Goal: Complete application form

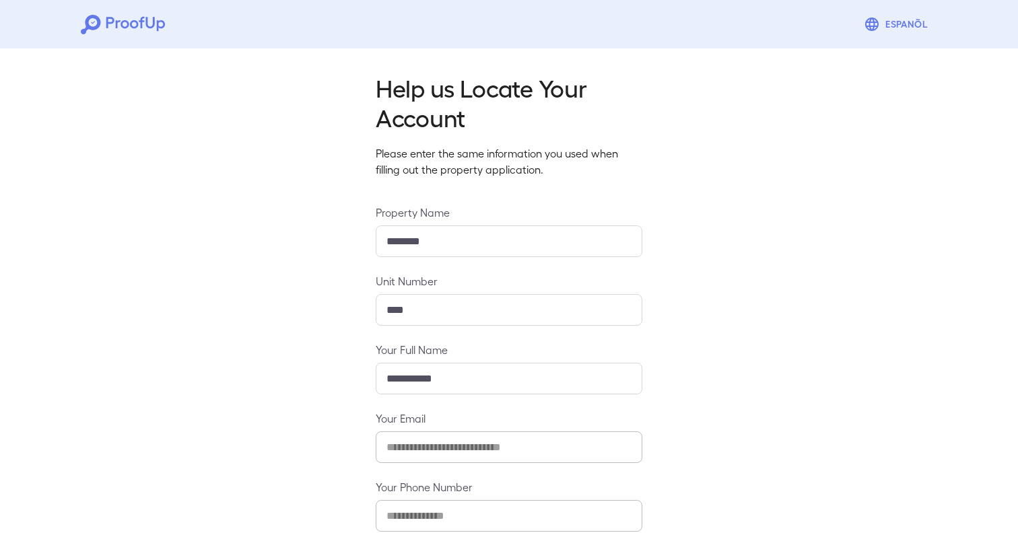
scroll to position [73, 0]
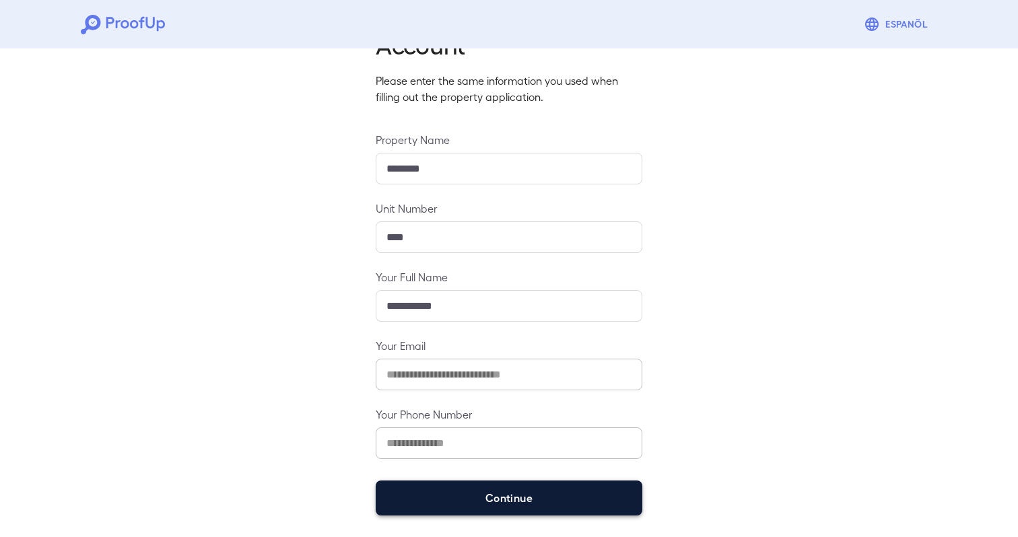
click at [569, 494] on button "Continue" at bounding box center [509, 498] width 267 height 35
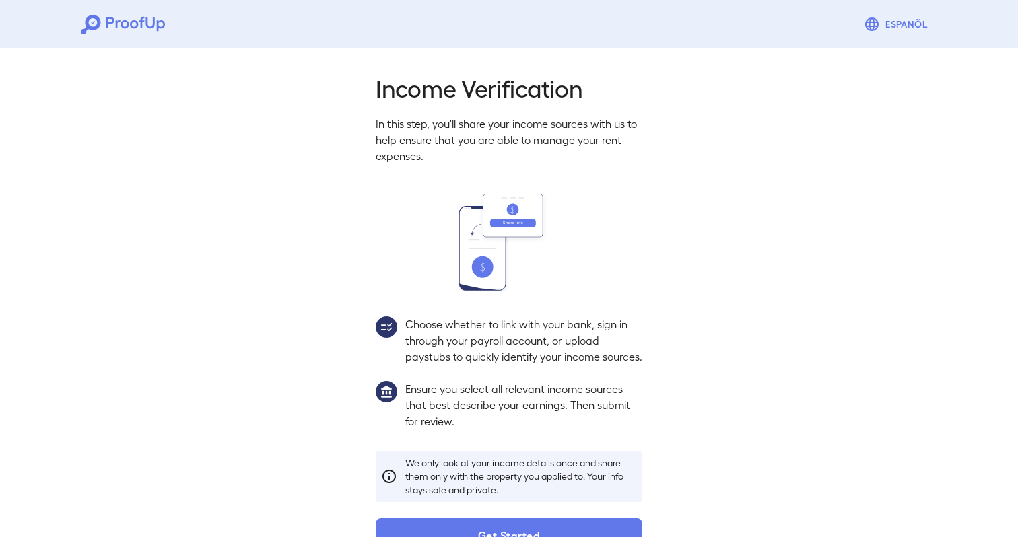
scroll to position [53, 0]
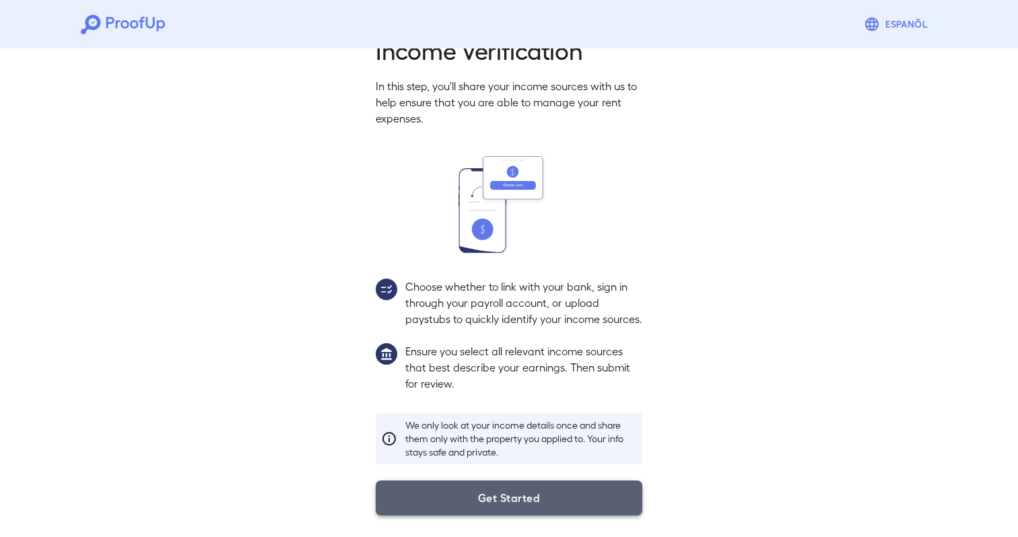
click at [567, 491] on button "Get Started" at bounding box center [509, 498] width 267 height 35
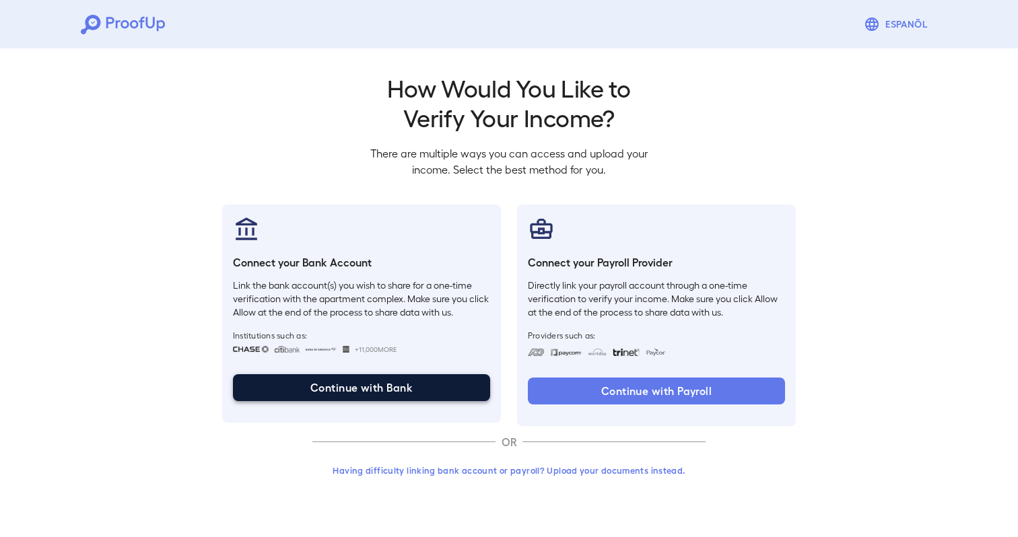
click at [395, 387] on button "Continue with Bank" at bounding box center [361, 387] width 257 height 27
click at [392, 387] on button "Continue with Bank" at bounding box center [361, 387] width 257 height 27
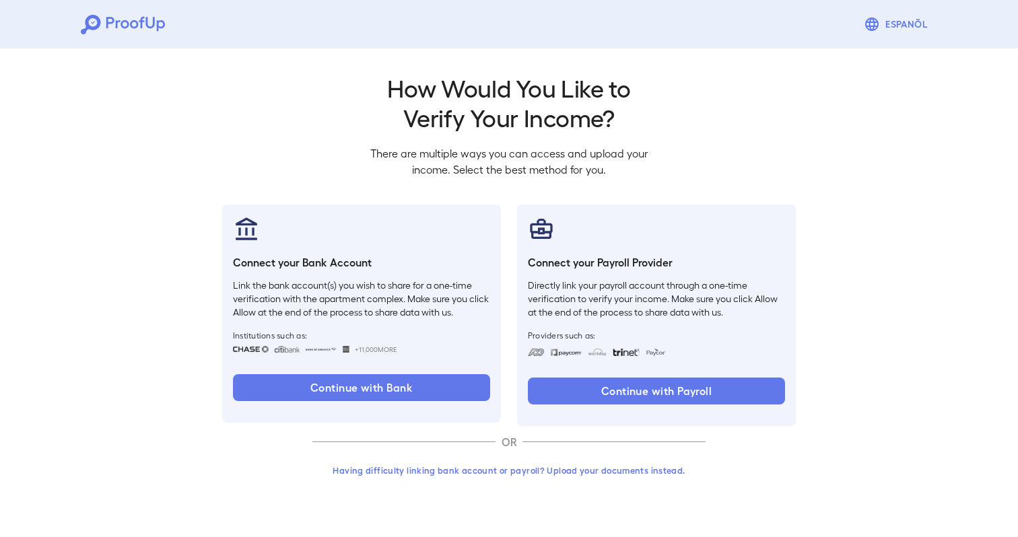
click at [917, 242] on div "Go back How Would You Like to Verify Your Income? There are multiple ways you c…" at bounding box center [509, 278] width 1018 height 471
